Goal: Use online tool/utility: Utilize a website feature to perform a specific function

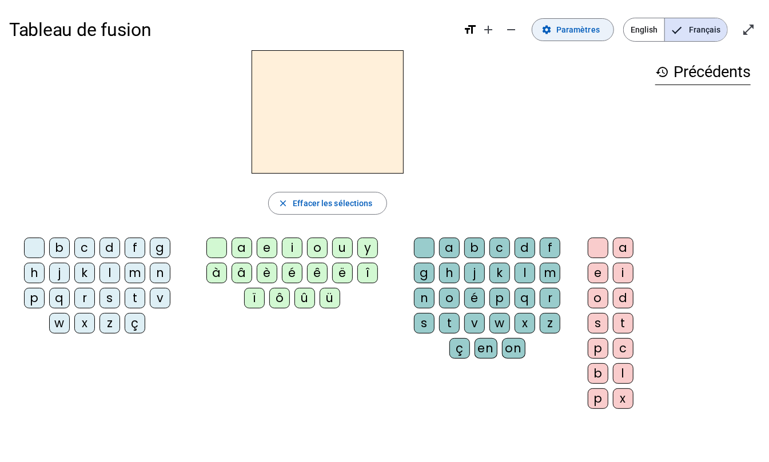
click at [589, 35] on span "Paramètres" at bounding box center [577, 30] width 43 height 14
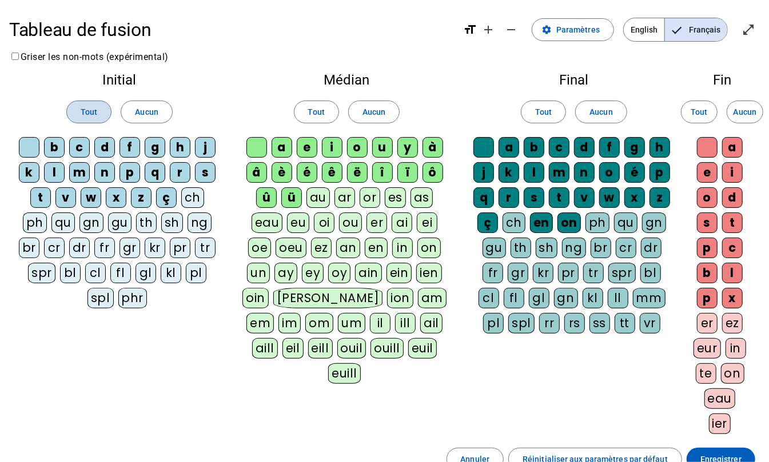
drag, startPoint x: 92, startPoint y: 112, endPoint x: 99, endPoint y: 110, distance: 7.2
click at [93, 111] on span "Tout" at bounding box center [89, 112] width 17 height 14
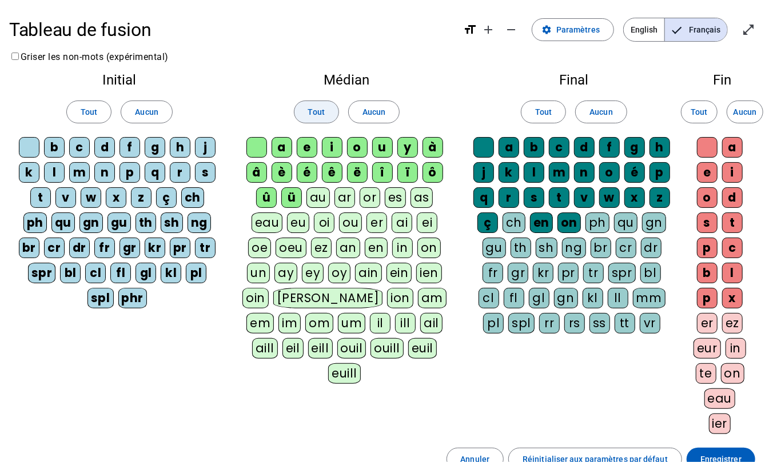
click at [320, 113] on span "Tout" at bounding box center [316, 112] width 17 height 14
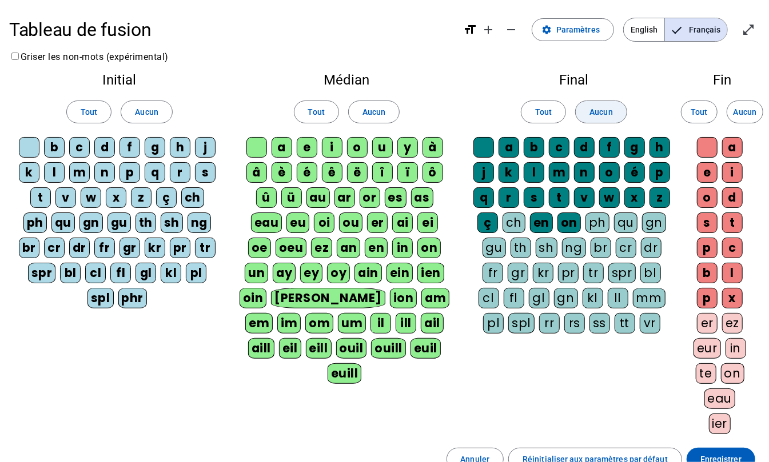
drag, startPoint x: 533, startPoint y: 118, endPoint x: 583, endPoint y: 118, distance: 50.3
click at [533, 118] on span at bounding box center [543, 111] width 44 height 27
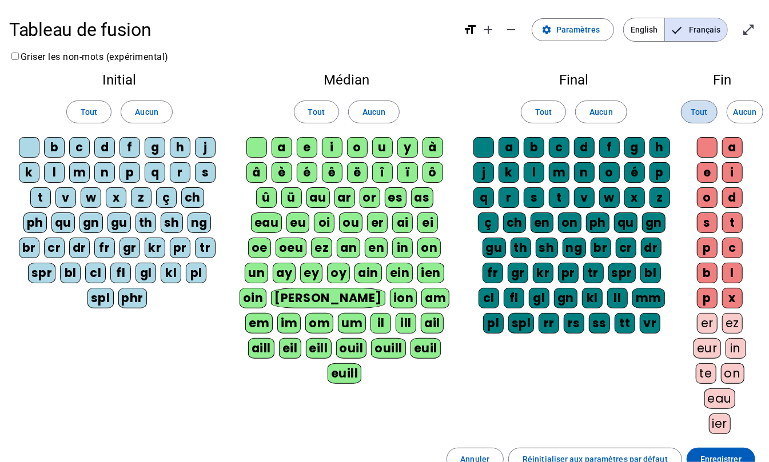
click at [697, 107] on span "Tout" at bounding box center [698, 112] width 17 height 14
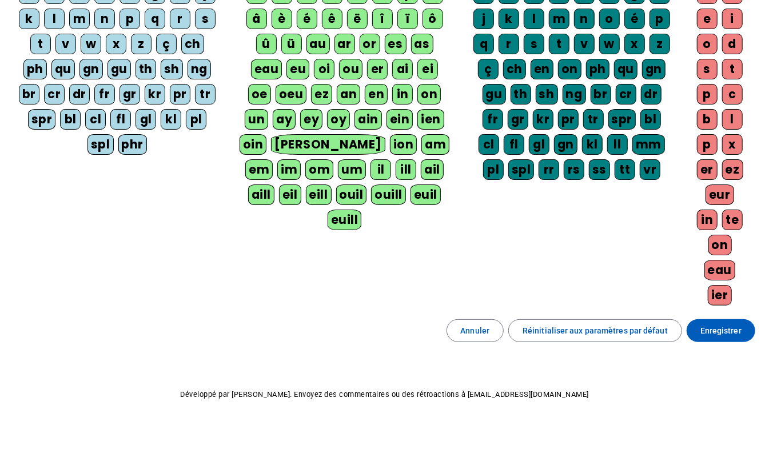
scroll to position [158, 0]
click at [700, 332] on span at bounding box center [720, 330] width 69 height 27
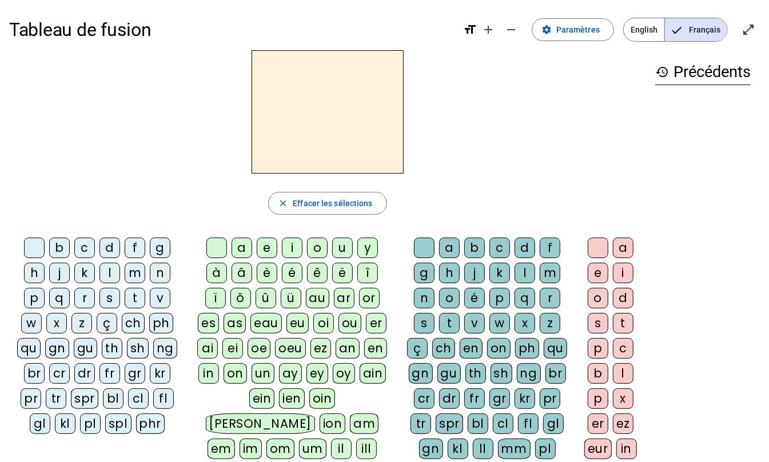
click at [133, 274] on div "m" at bounding box center [135, 273] width 21 height 21
click at [245, 251] on div "a" at bounding box center [241, 248] width 21 height 21
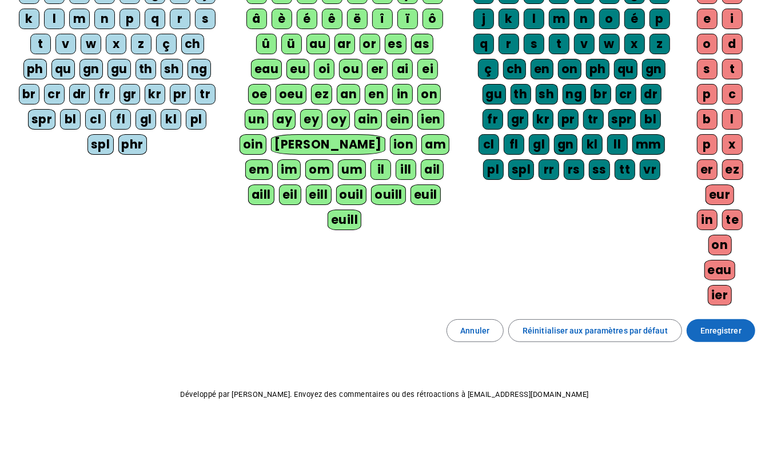
click at [732, 321] on span at bounding box center [720, 330] width 69 height 27
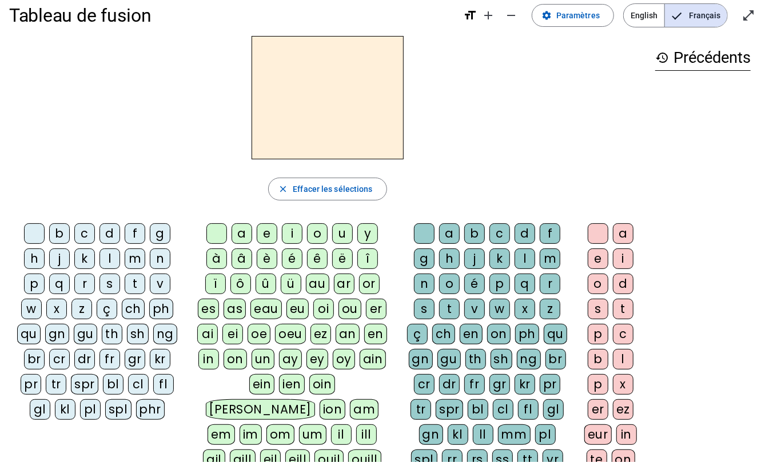
scroll to position [3, 0]
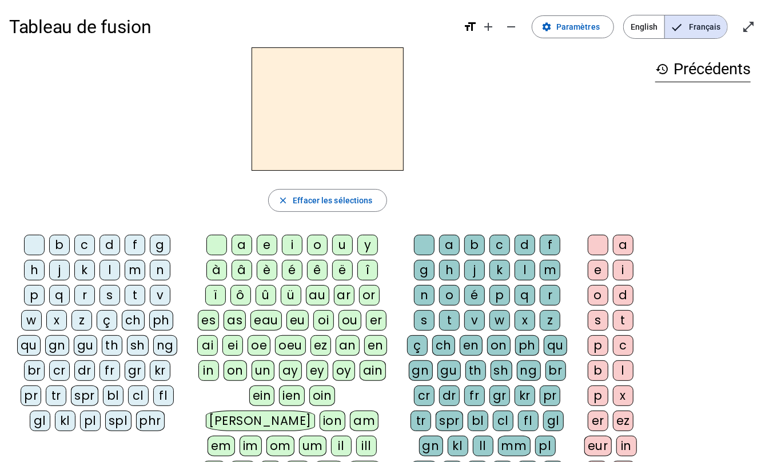
click at [135, 275] on div "m" at bounding box center [135, 270] width 21 height 21
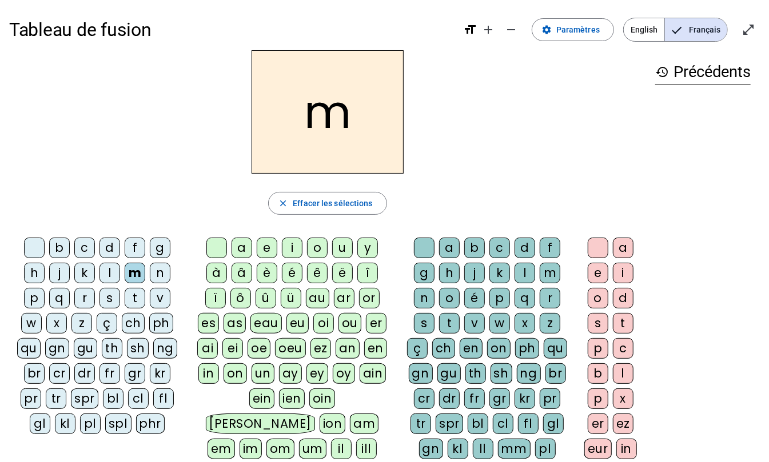
click at [245, 252] on div "a" at bounding box center [241, 248] width 21 height 21
click at [524, 277] on div "l" at bounding box center [524, 273] width 21 height 21
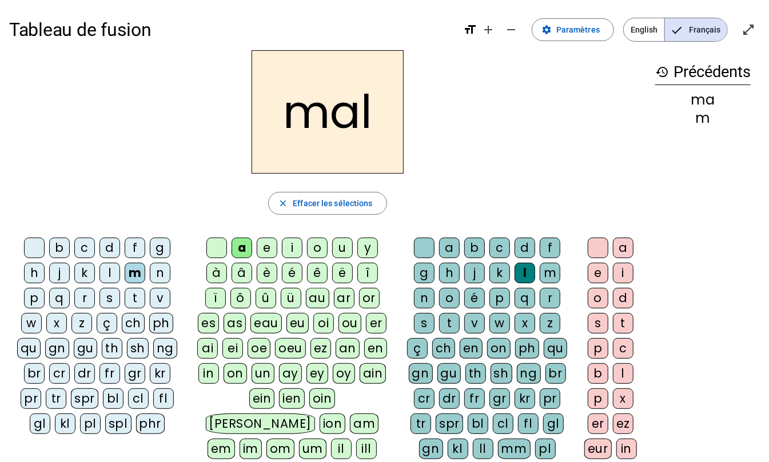
click at [295, 251] on div "i" at bounding box center [292, 248] width 21 height 21
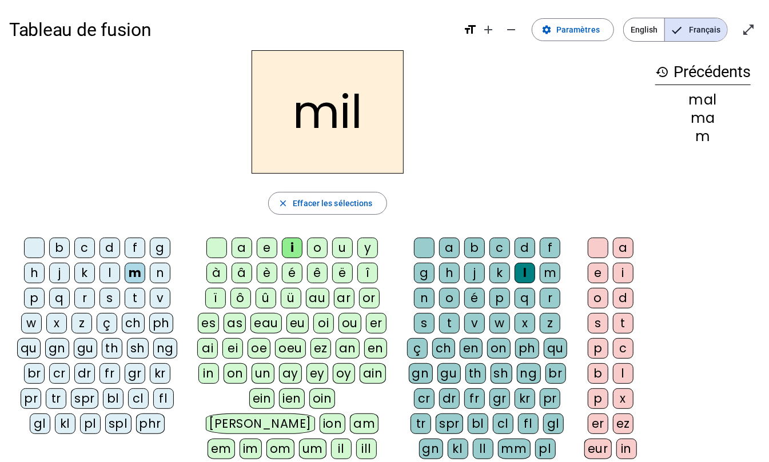
click at [107, 302] on div "s" at bounding box center [109, 298] width 21 height 21
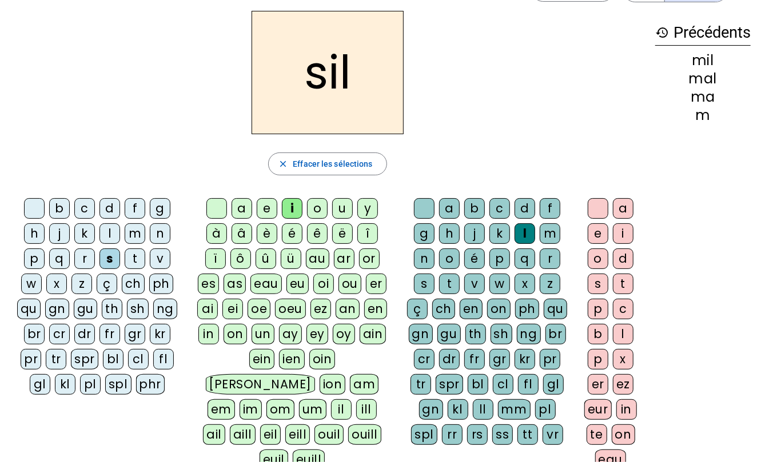
scroll to position [76, 0]
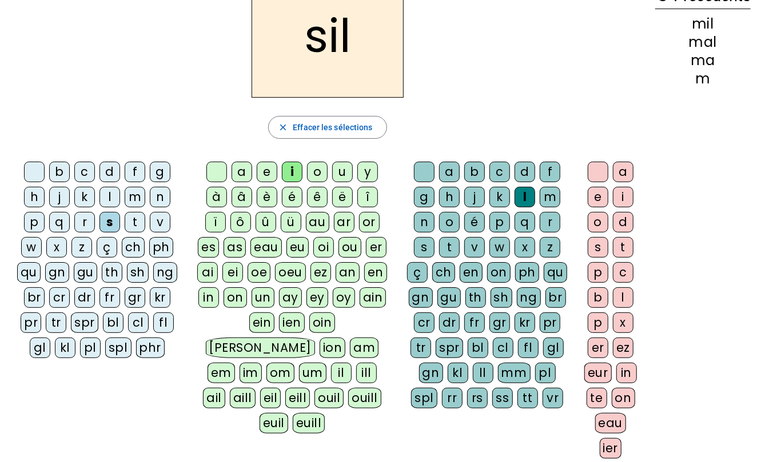
click at [522, 204] on div "l" at bounding box center [524, 197] width 21 height 21
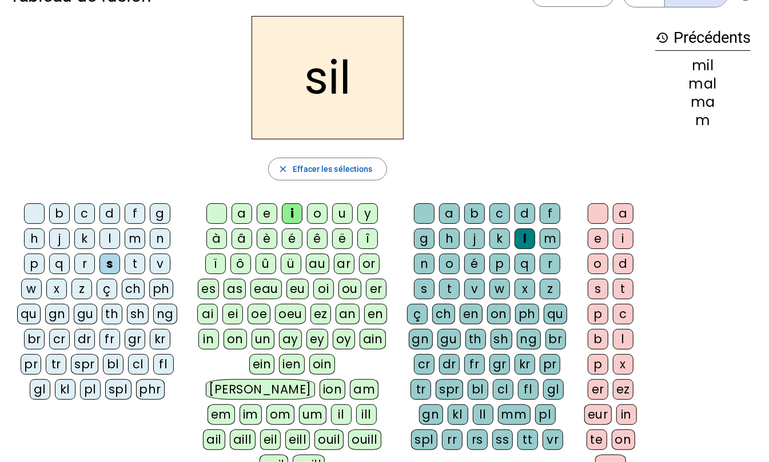
scroll to position [0, 0]
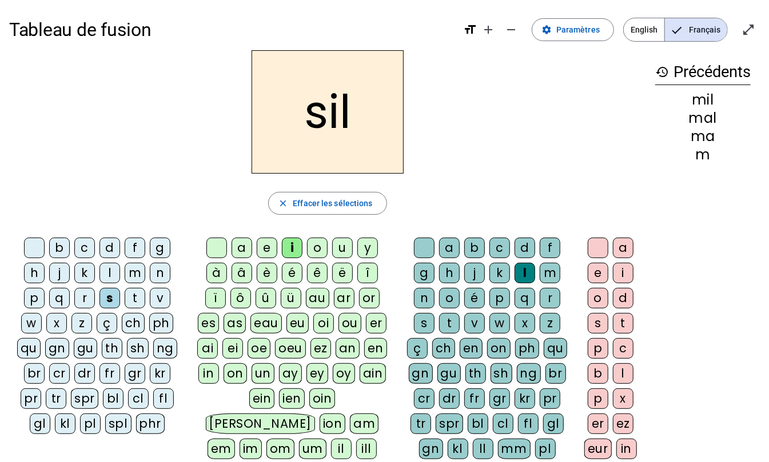
click at [524, 275] on div "l" at bounding box center [524, 273] width 21 height 21
click at [332, 195] on span "button" at bounding box center [327, 203] width 117 height 27
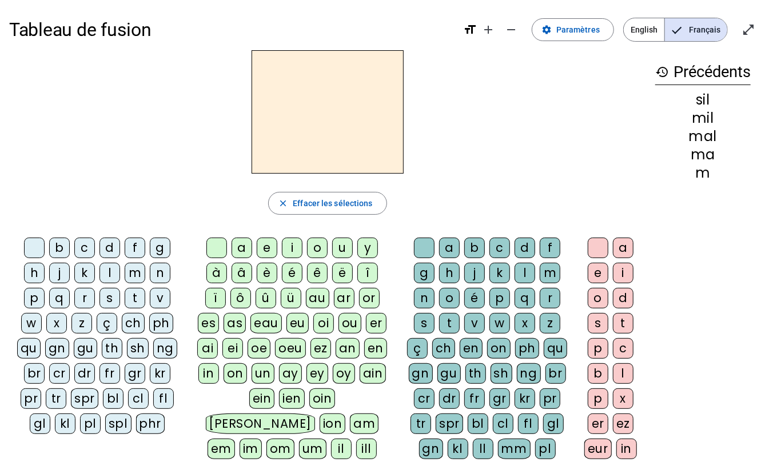
drag, startPoint x: 106, startPoint y: 298, endPoint x: 131, endPoint y: 290, distance: 26.4
click at [106, 298] on div "s" at bounding box center [109, 298] width 21 height 21
click at [289, 249] on div "i" at bounding box center [292, 248] width 21 height 21
click at [162, 273] on div "n" at bounding box center [160, 273] width 21 height 21
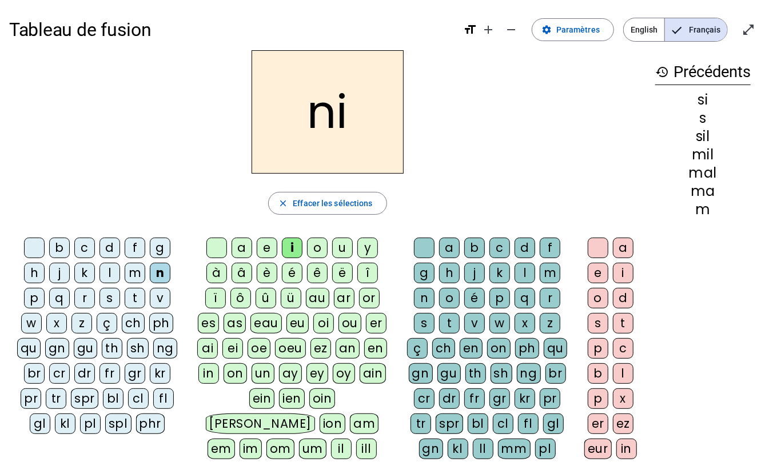
click at [261, 250] on div "e" at bounding box center [267, 248] width 21 height 21
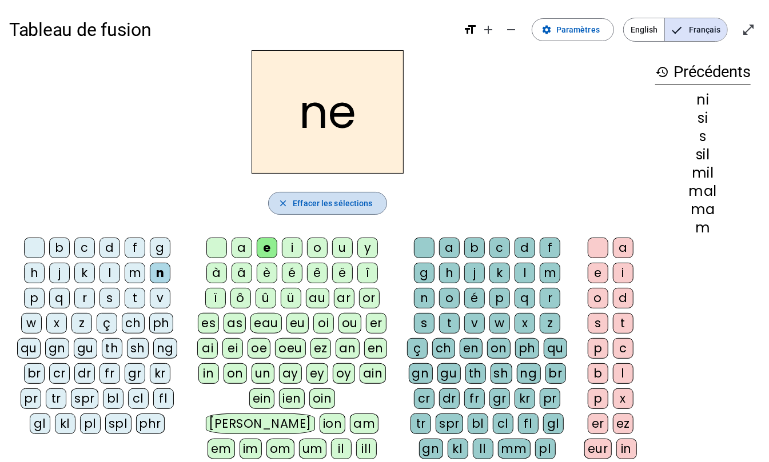
click at [347, 191] on span "button" at bounding box center [327, 203] width 117 height 27
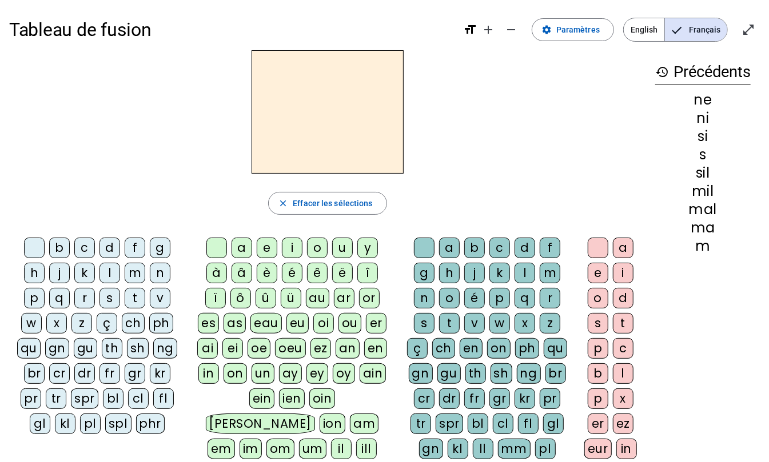
click at [106, 304] on div "s" at bounding box center [109, 298] width 21 height 21
click at [246, 245] on div "a" at bounding box center [241, 248] width 21 height 21
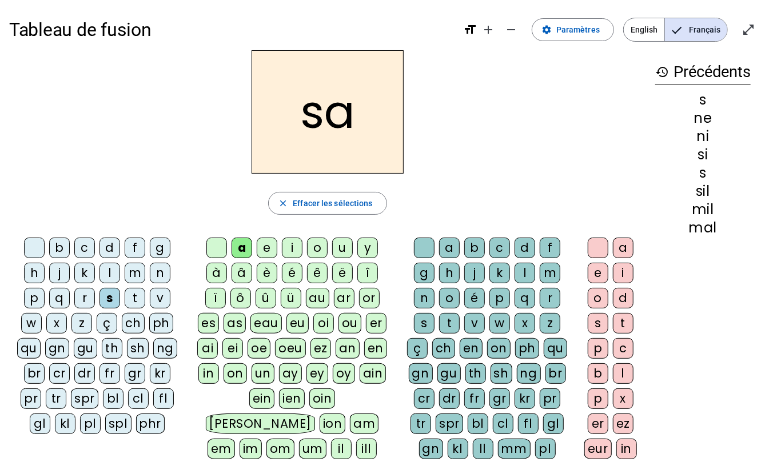
click at [335, 250] on div "u" at bounding box center [342, 248] width 21 height 21
click at [110, 275] on div "l" at bounding box center [109, 273] width 21 height 21
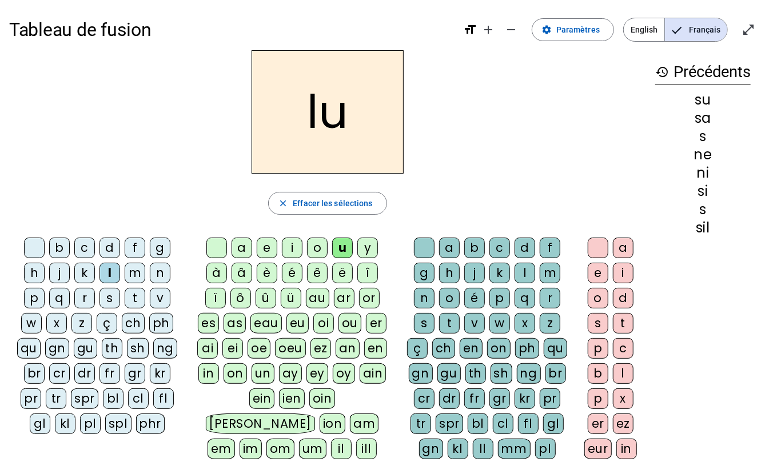
drag, startPoint x: 109, startPoint y: 254, endPoint x: 218, endPoint y: 243, distance: 110.2
click at [113, 253] on div "d" at bounding box center [109, 248] width 21 height 21
click at [158, 277] on div "n" at bounding box center [160, 273] width 21 height 21
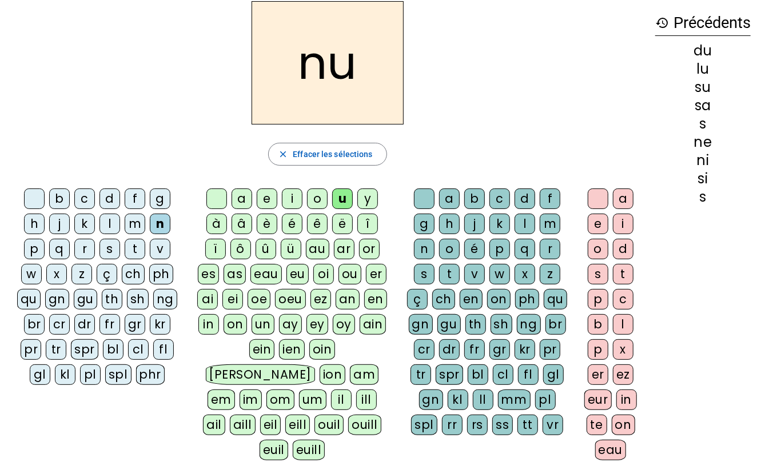
scroll to position [76, 0]
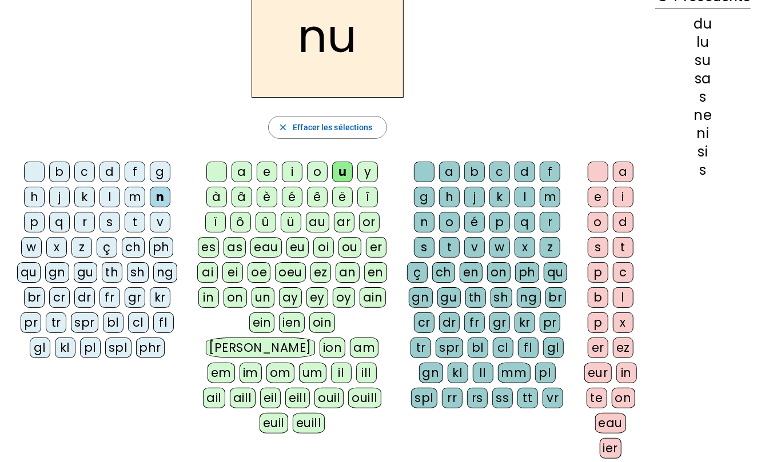
click at [522, 199] on div "l" at bounding box center [524, 197] width 21 height 21
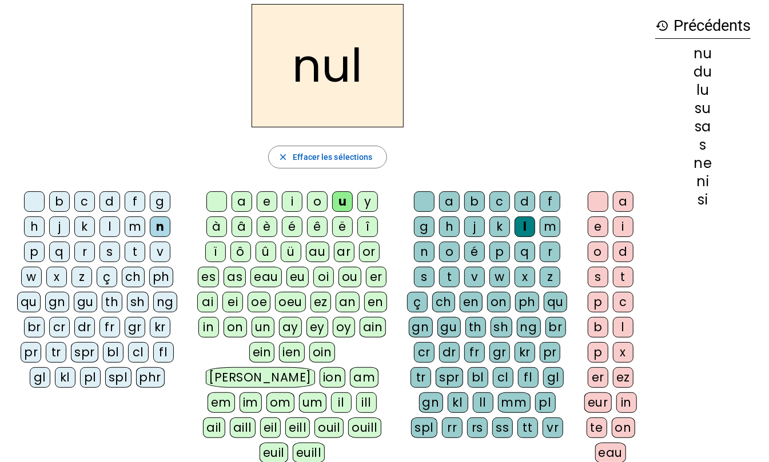
scroll to position [0, 0]
